Goal: Check status: Check status

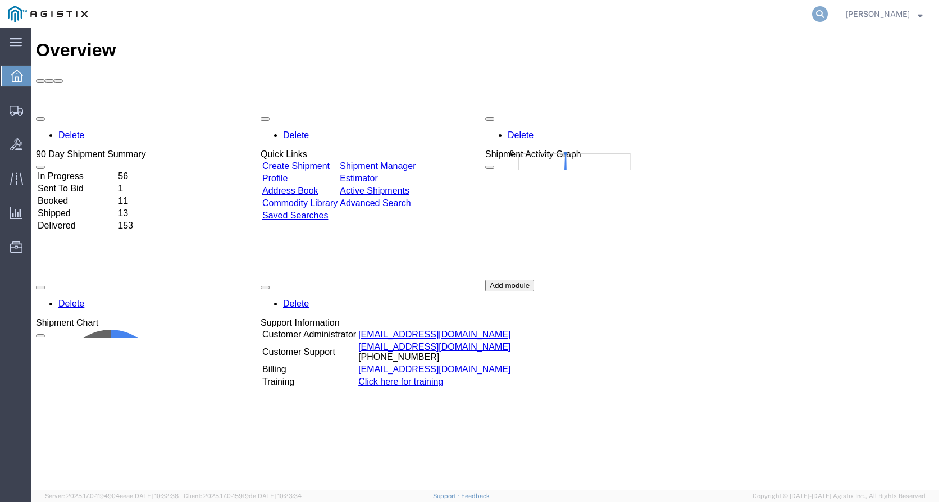
click at [826, 14] on icon at bounding box center [820, 14] width 16 height 16
click at [566, 12] on input "search" at bounding box center [642, 14] width 342 height 27
click at [556, 10] on input "gdit-77687" at bounding box center [642, 14] width 342 height 27
type input "gdit-77687"
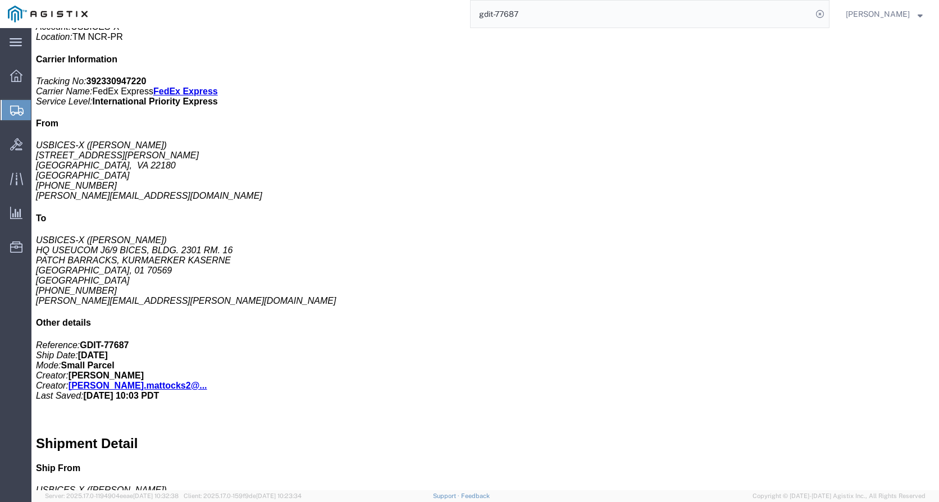
scroll to position [35, 0]
